Goal: Task Accomplishment & Management: Manage account settings

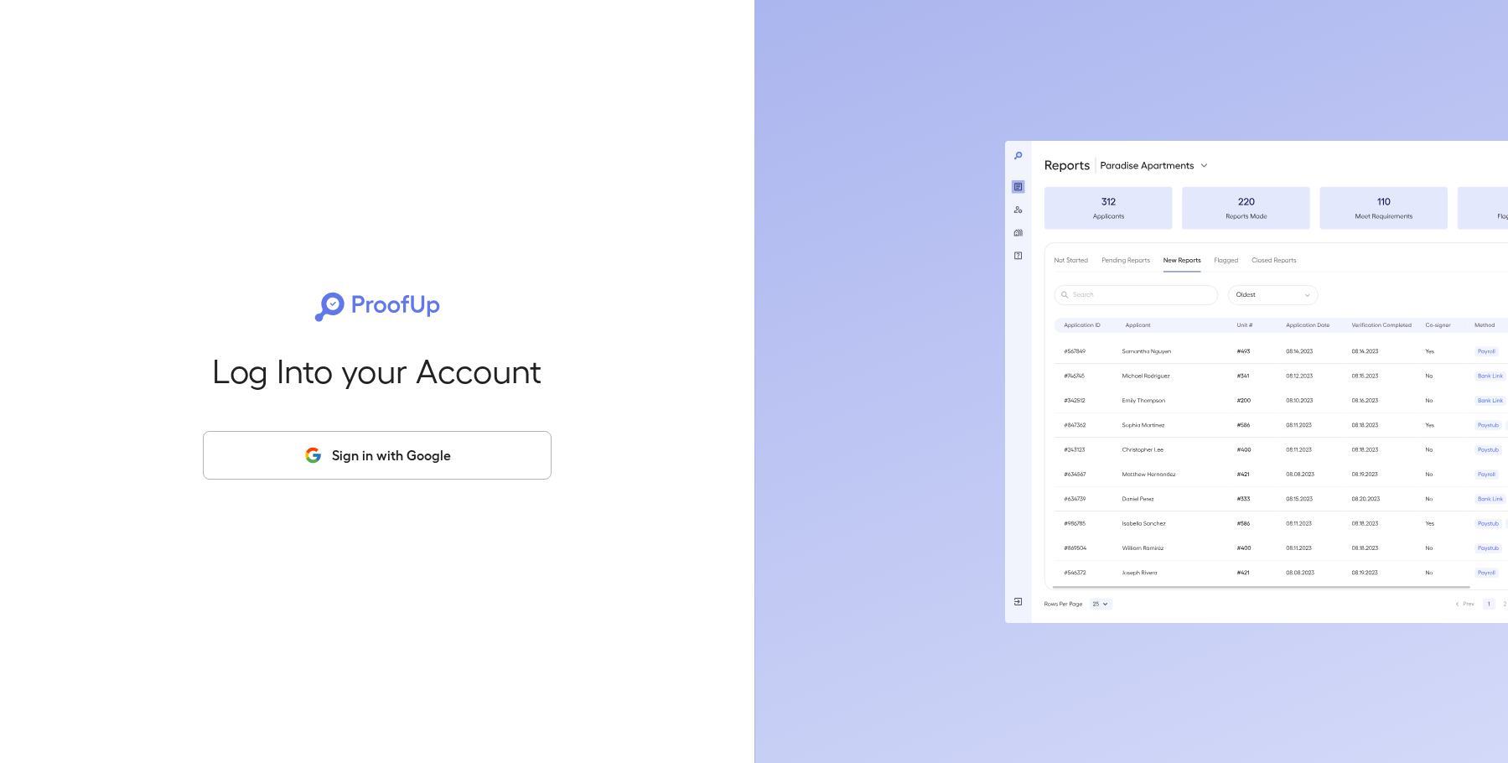
click at [441, 455] on button "Sign in with Google" at bounding box center [377, 455] width 349 height 49
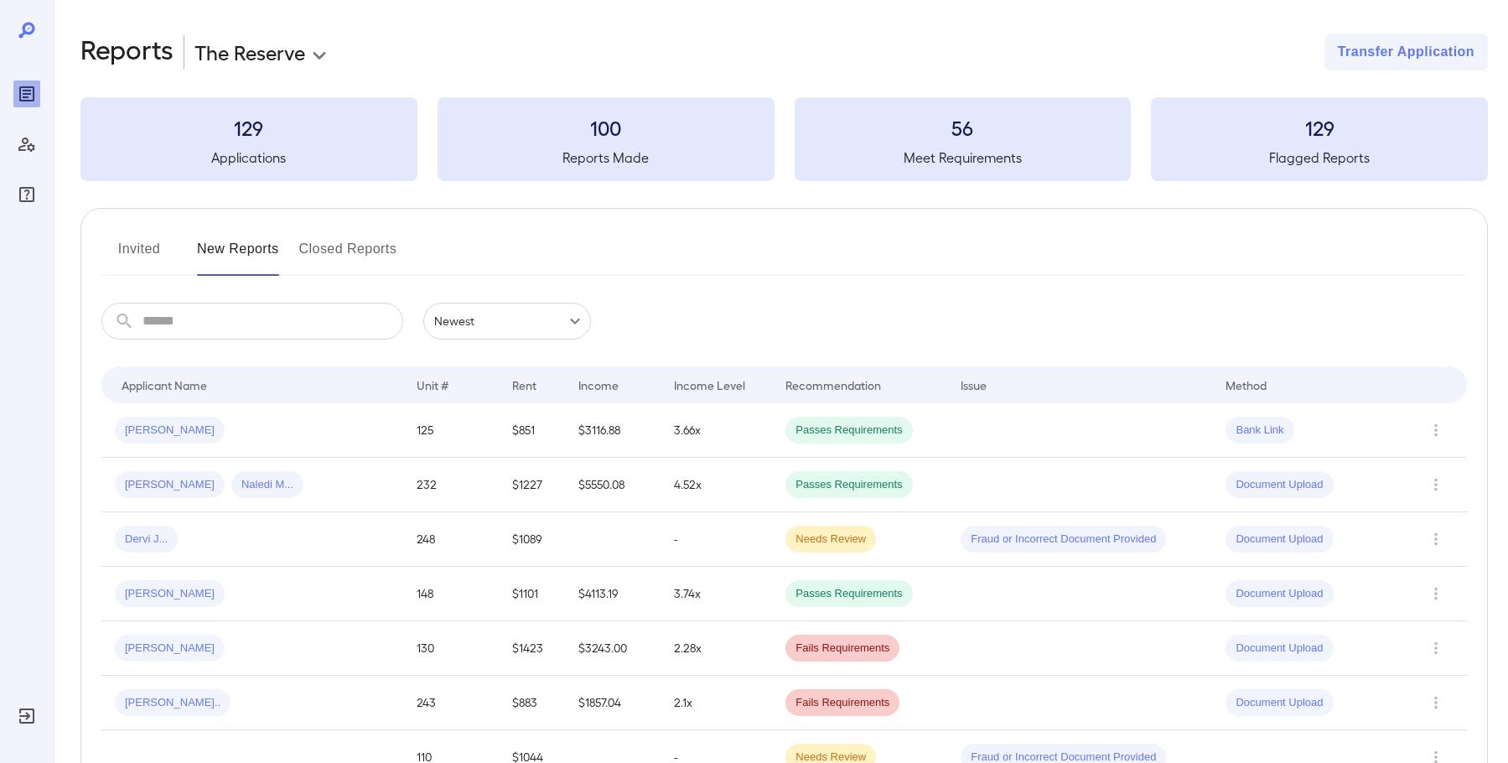
click at [278, 61] on body "**********" at bounding box center [754, 381] width 1508 height 763
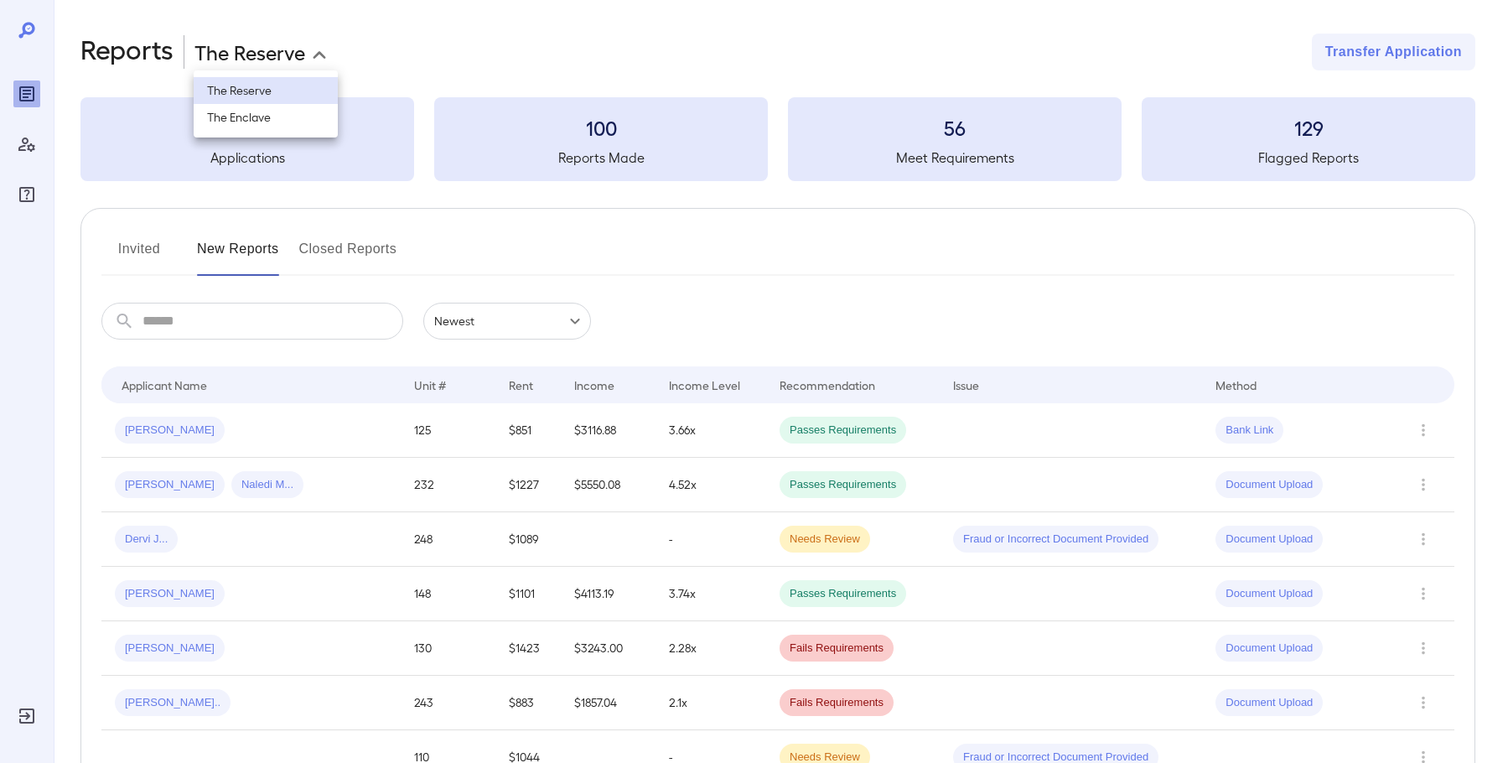
click at [286, 106] on li "The Enclave" at bounding box center [266, 117] width 144 height 27
type input "**********"
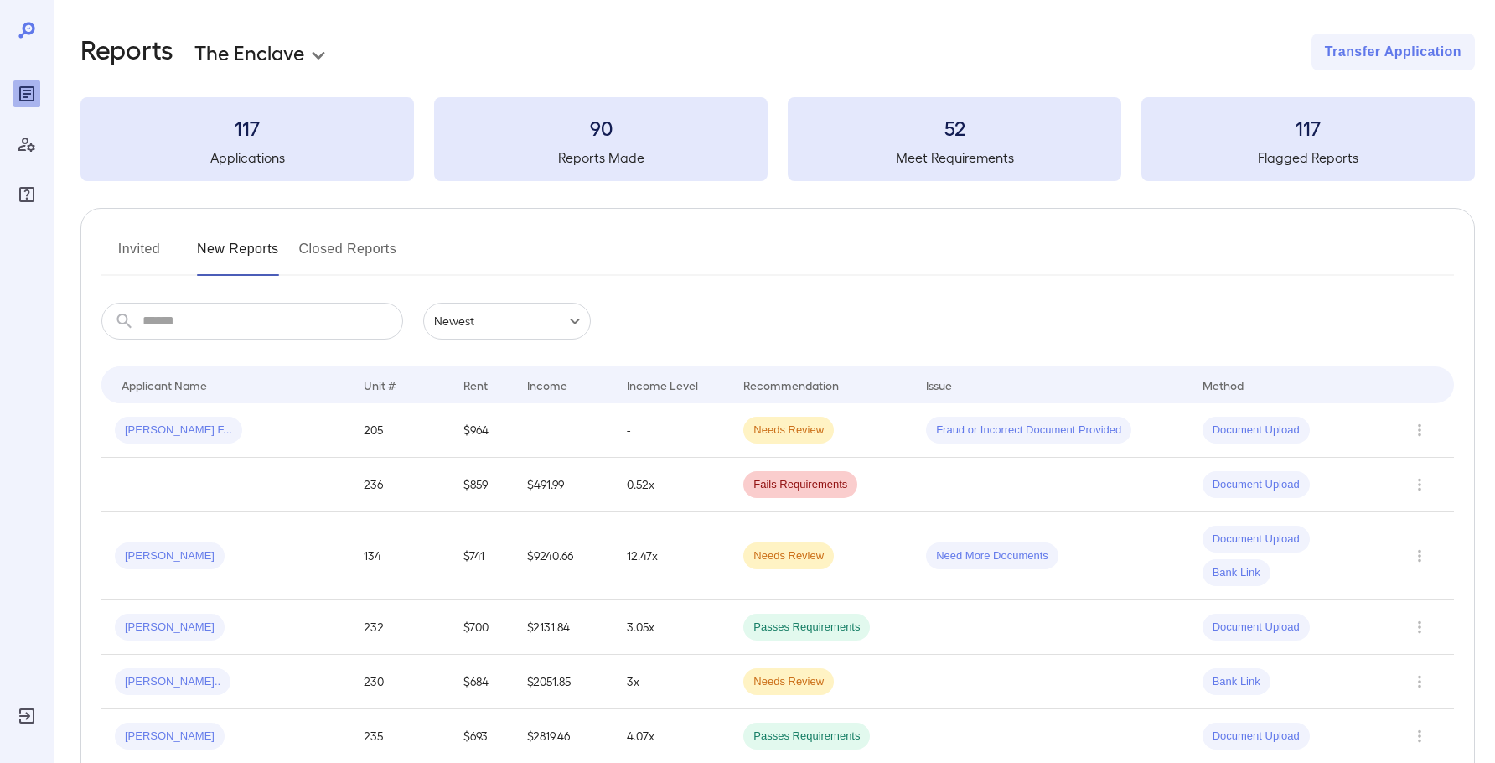
click at [175, 243] on button "Invited" at bounding box center [138, 256] width 75 height 40
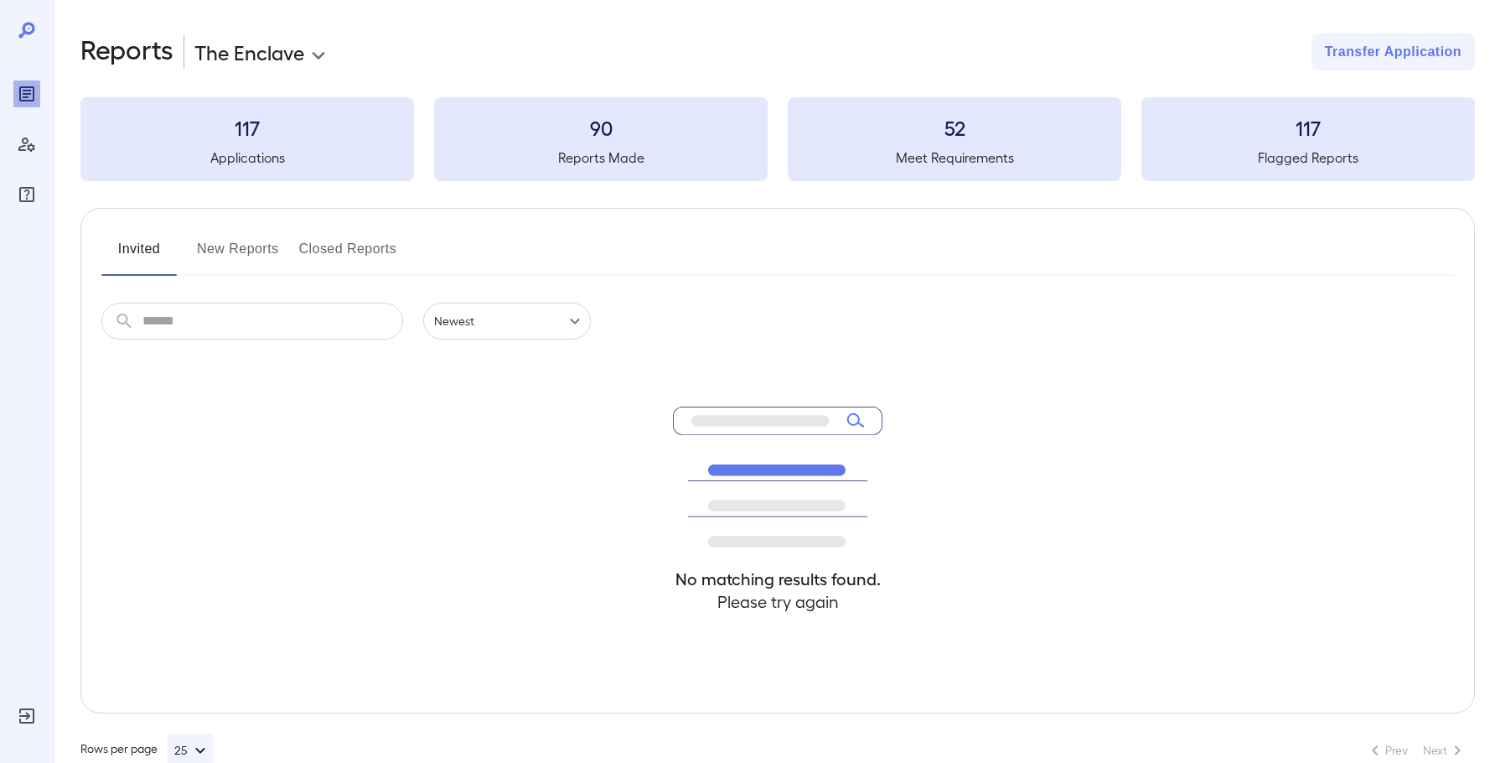
click at [212, 257] on button "New Reports" at bounding box center [238, 256] width 82 height 40
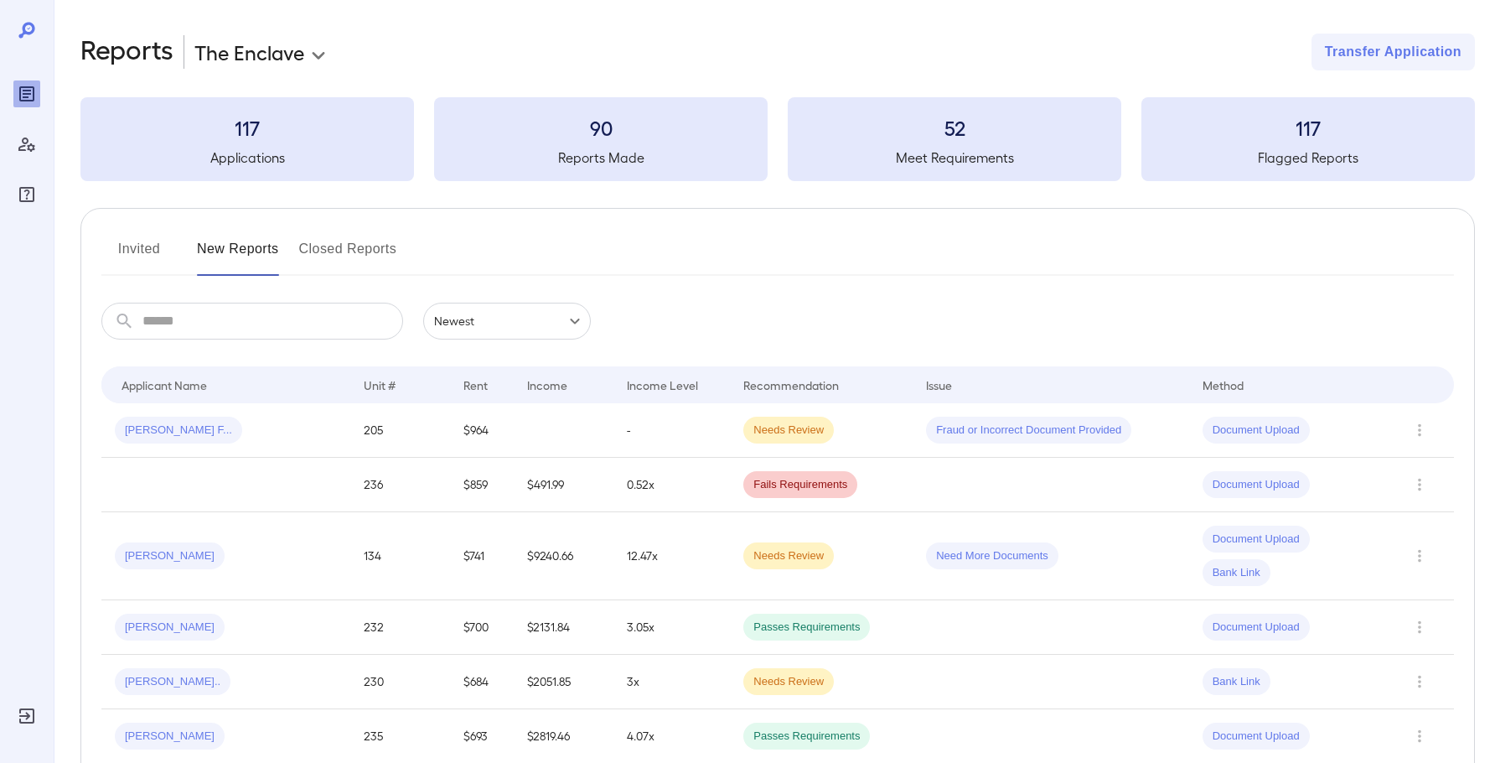
drag, startPoint x: 384, startPoint y: 258, endPoint x: 375, endPoint y: 264, distance: 10.9
click at [384, 257] on button "Closed Reports" at bounding box center [348, 256] width 98 height 40
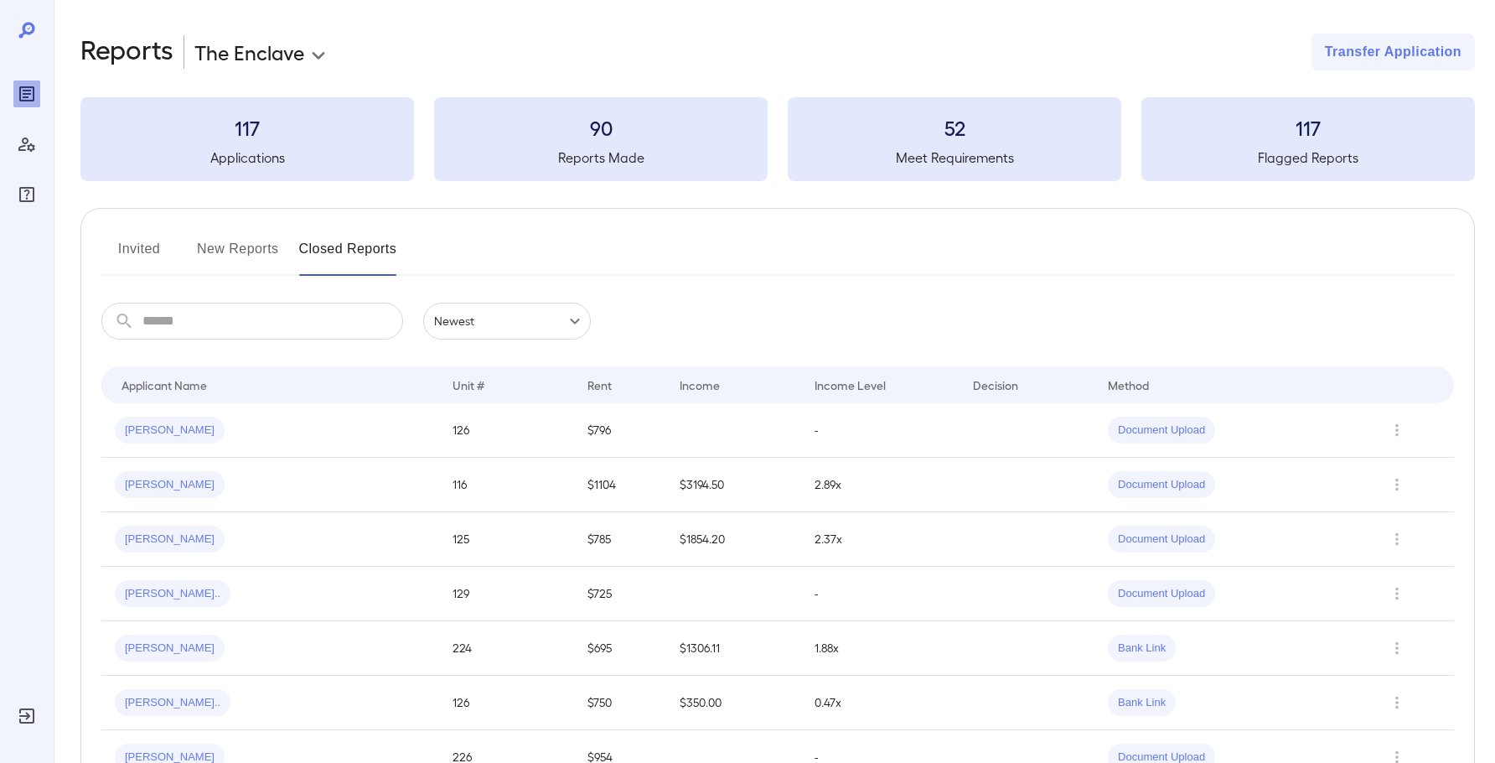
click at [273, 248] on button "New Reports" at bounding box center [238, 256] width 82 height 40
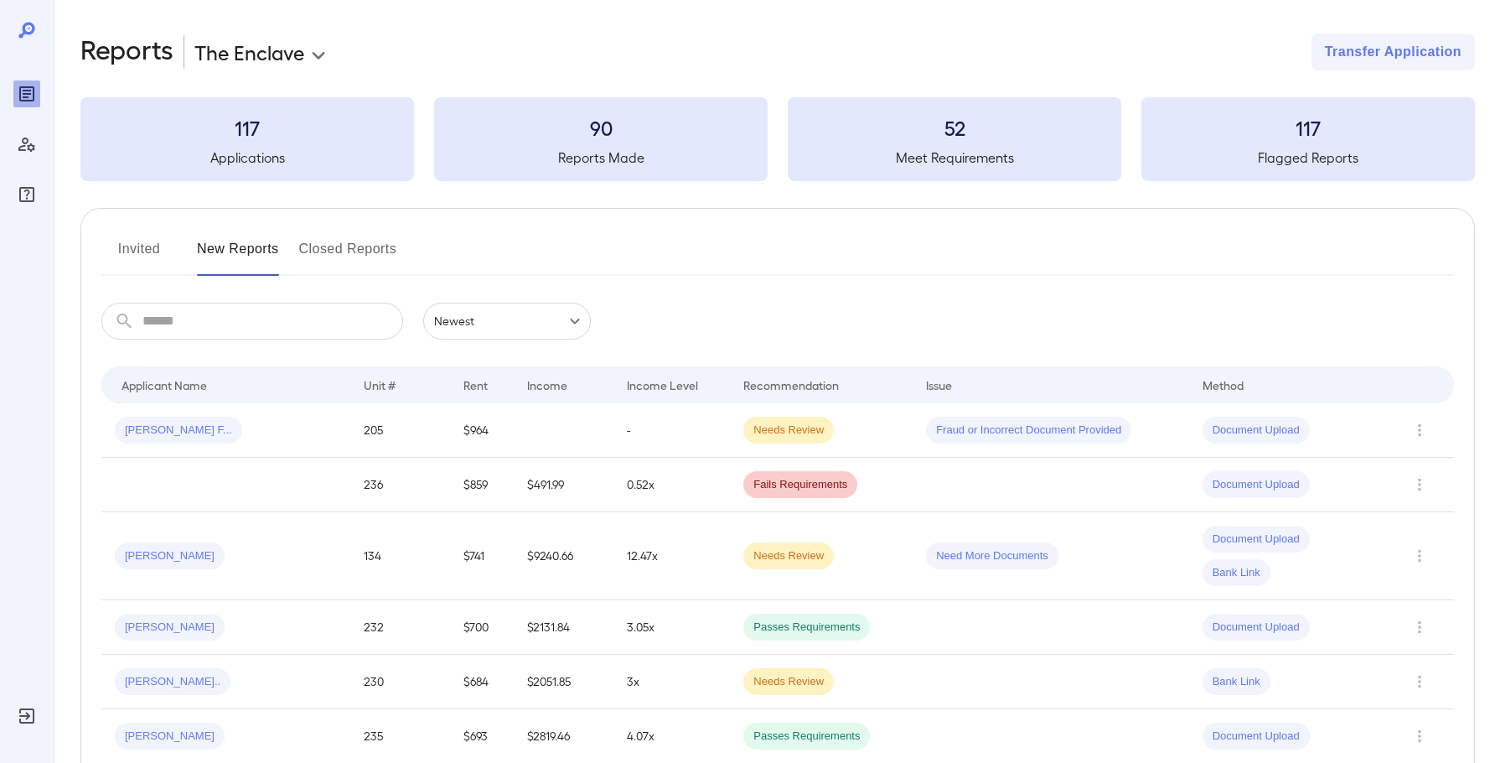
click at [169, 247] on button "Invited" at bounding box center [138, 256] width 75 height 40
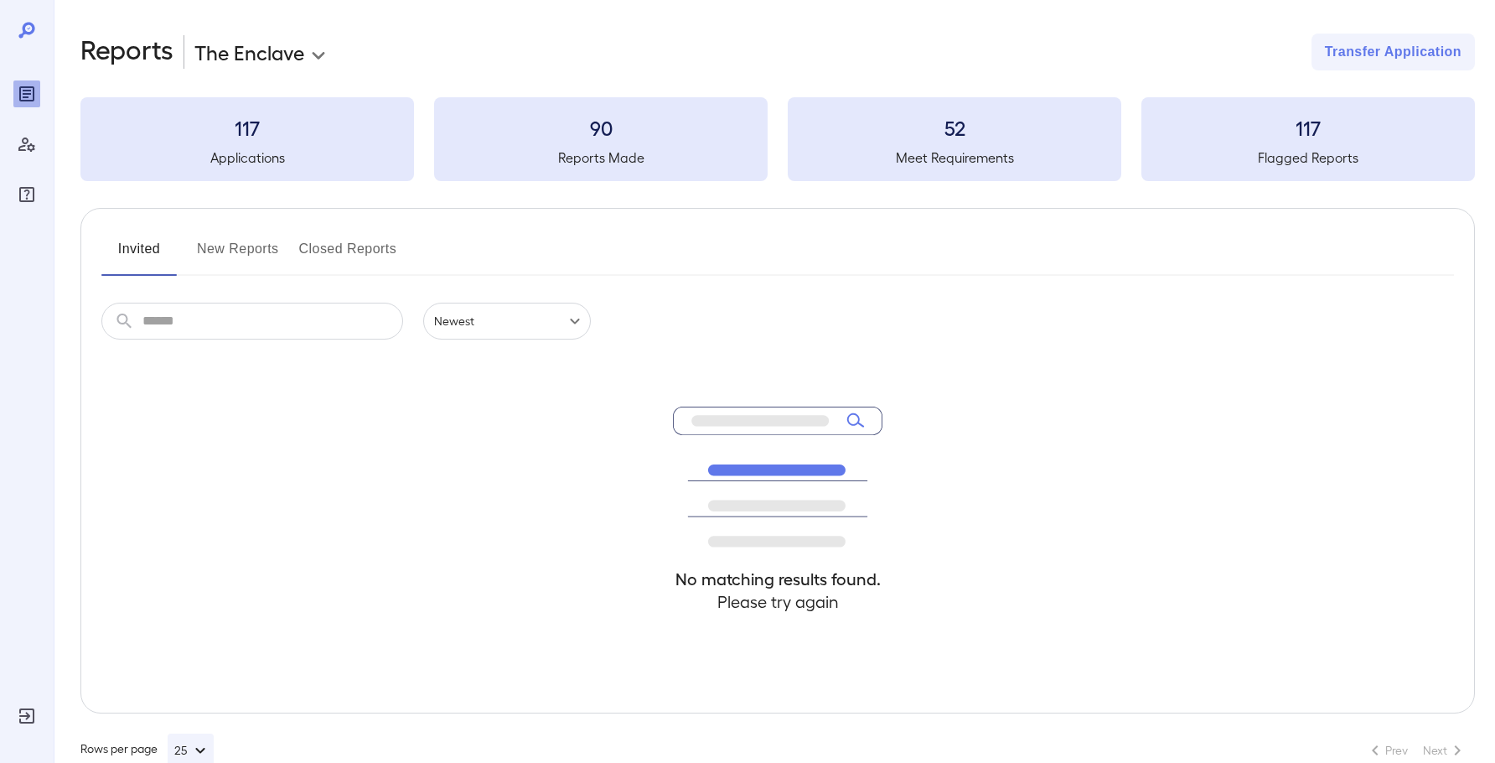
click at [101, 236] on button "Invited" at bounding box center [138, 256] width 75 height 40
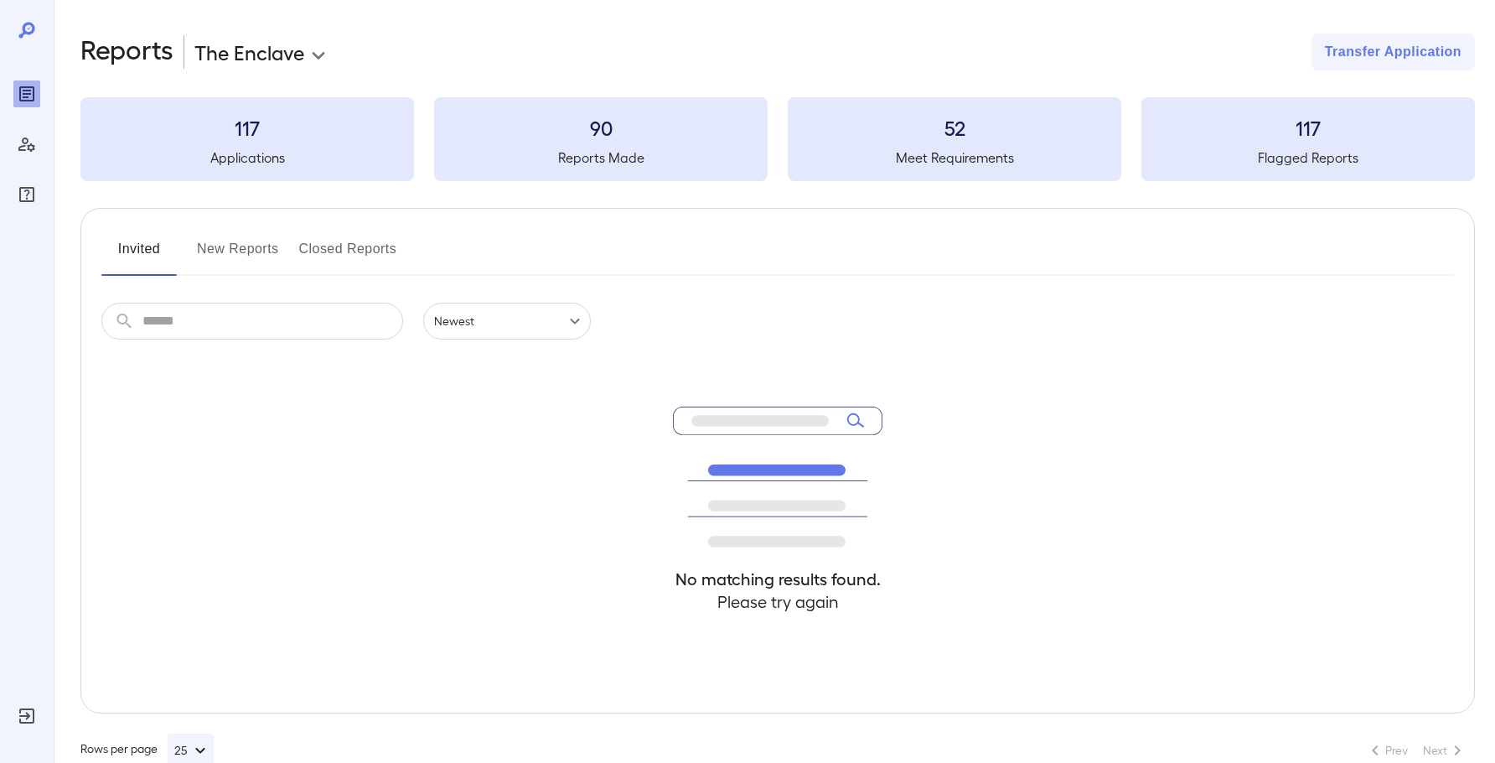
click at [101, 236] on button "Invited" at bounding box center [138, 256] width 75 height 40
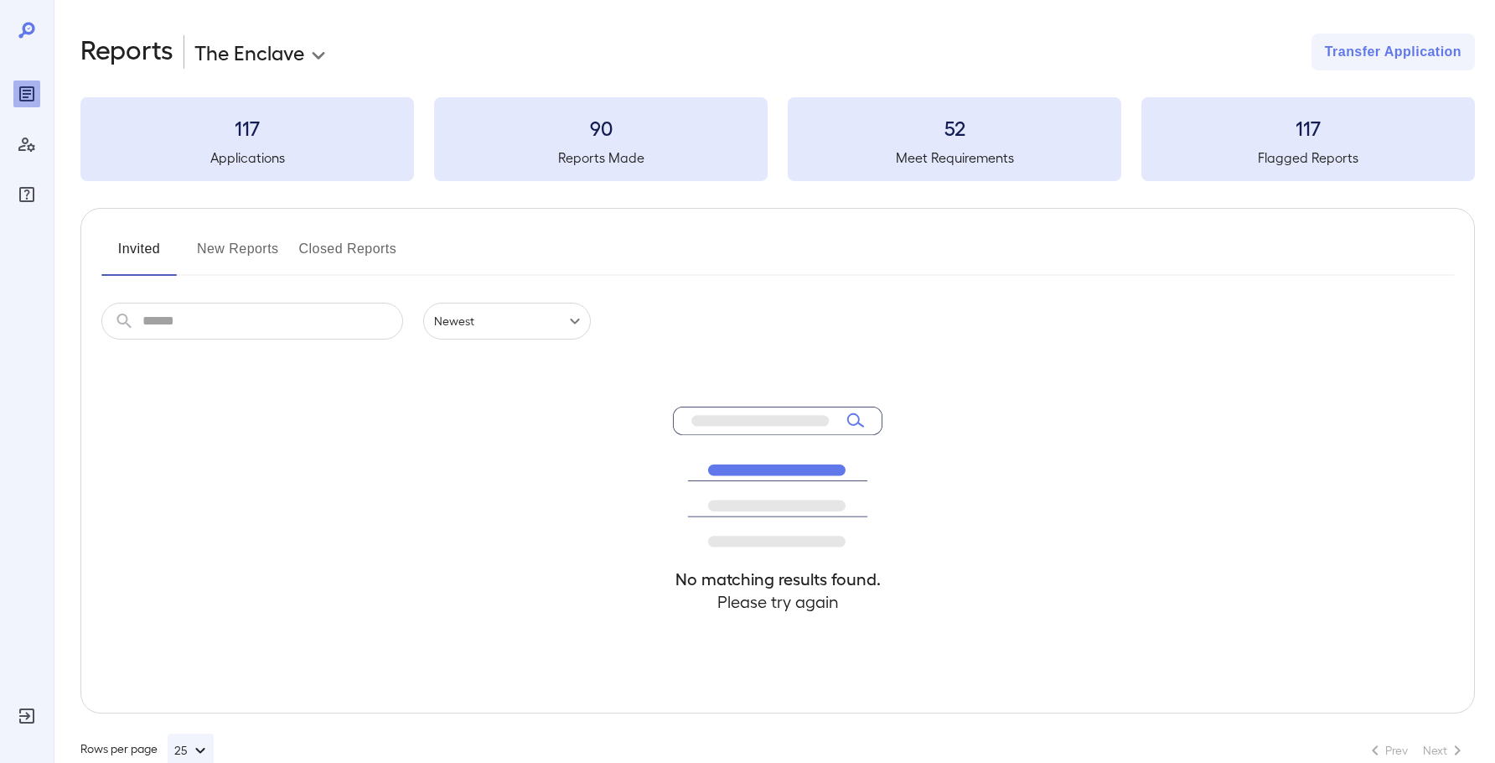
click at [101, 236] on button "Invited" at bounding box center [138, 256] width 75 height 40
click at [233, 269] on button "New Reports" at bounding box center [238, 256] width 82 height 40
